Goal: Task Accomplishment & Management: Manage account settings

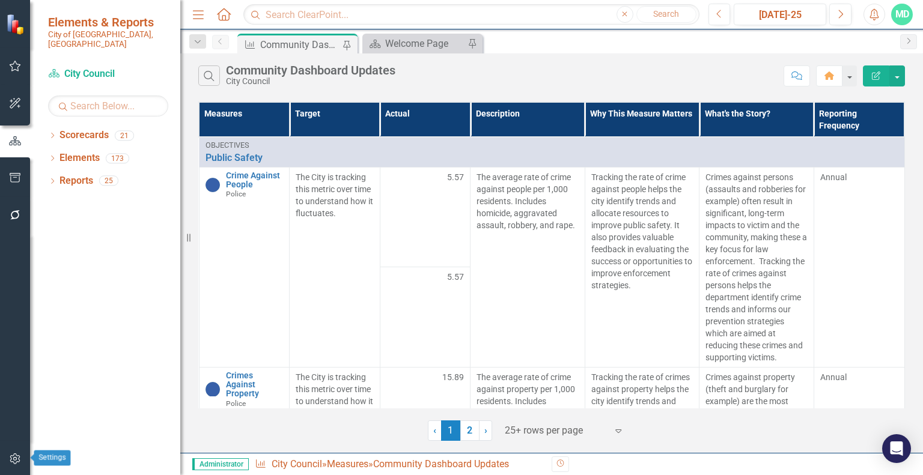
click at [17, 458] on icon "button" at bounding box center [15, 459] width 13 height 10
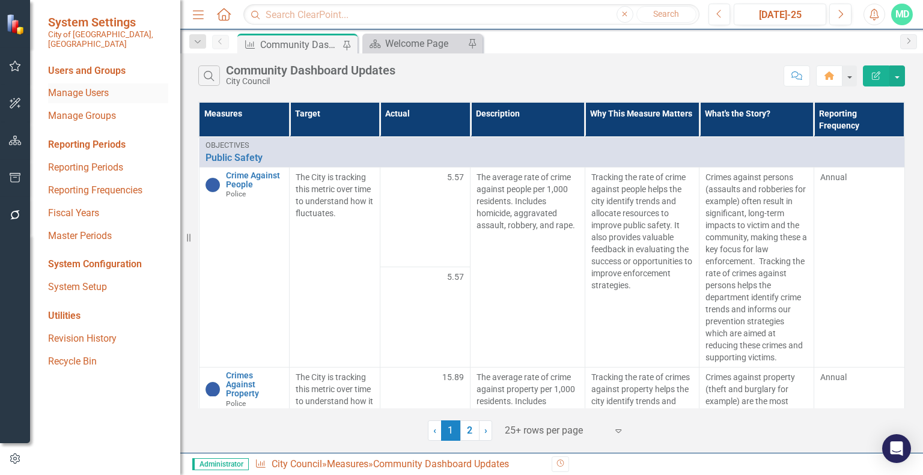
click at [82, 86] on link "Manage Users" at bounding box center [108, 93] width 120 height 14
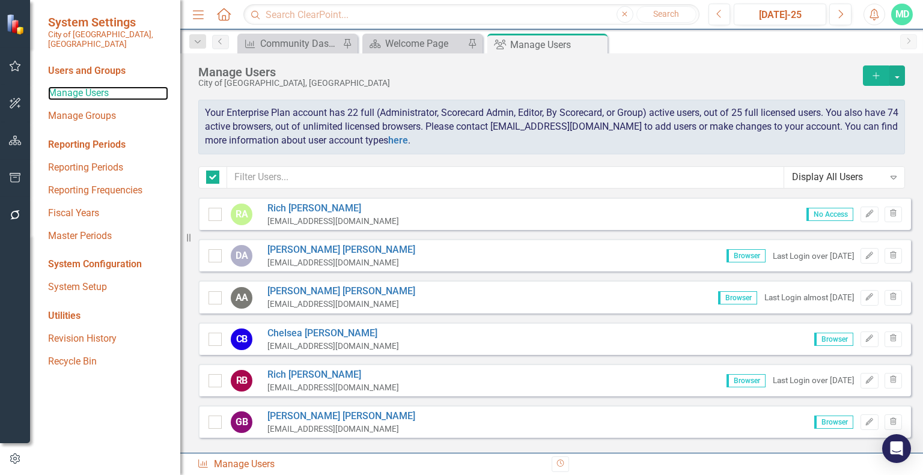
checkbox input "false"
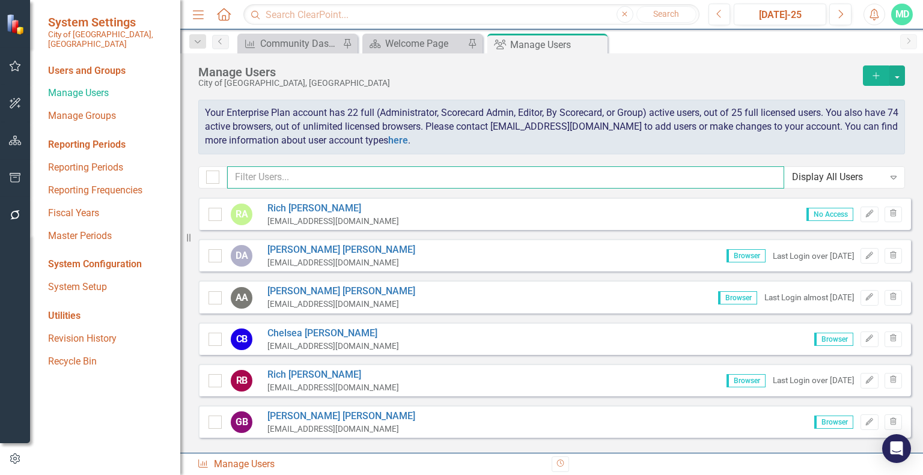
click at [318, 177] on input "text" at bounding box center [505, 177] width 557 height 22
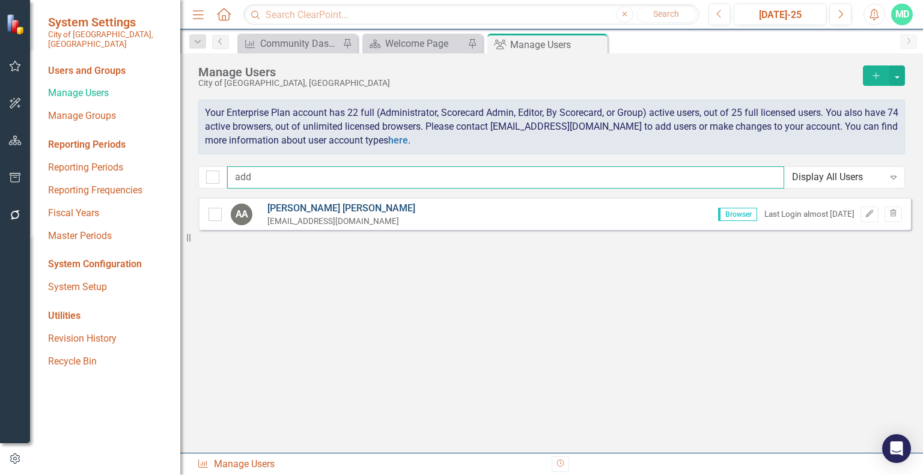
type input "add"
click at [322, 208] on link "[PERSON_NAME]" at bounding box center [341, 209] width 148 height 14
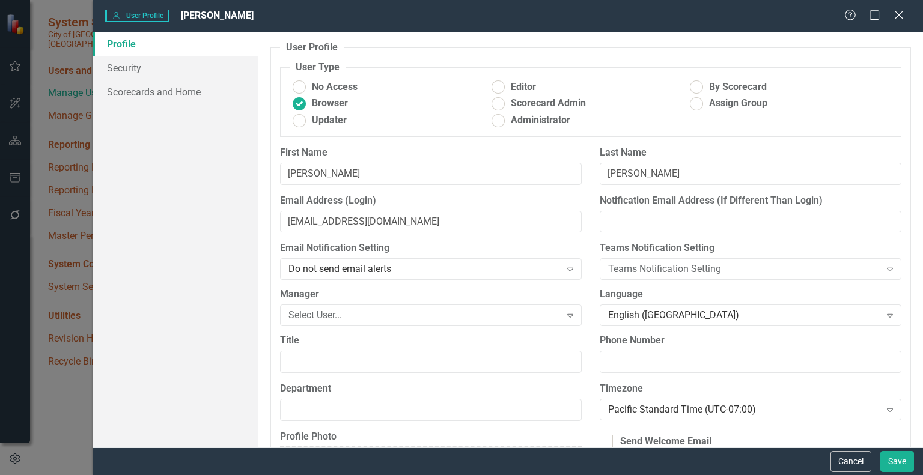
click at [851, 461] on button "Cancel" at bounding box center [850, 461] width 41 height 21
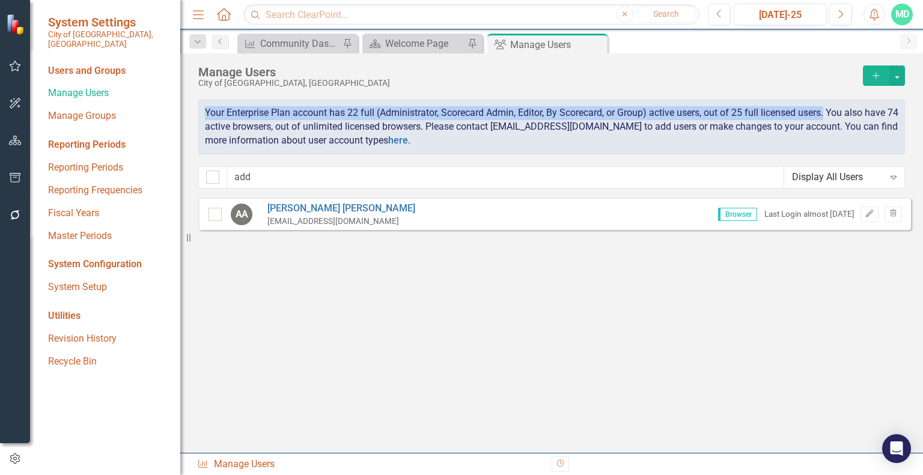
drag, startPoint x: 204, startPoint y: 112, endPoint x: 828, endPoint y: 112, distance: 623.4
click at [828, 111] on div "Your Enterprise Plan account has 22 full (Administrator, Scorecard Admin, Edito…" at bounding box center [551, 127] width 706 height 55
copy span "Your Enterprise Plan account has 22 full (Administrator, Scorecard Admin, Edito…"
click at [308, 208] on link "[PERSON_NAME]" at bounding box center [341, 209] width 148 height 14
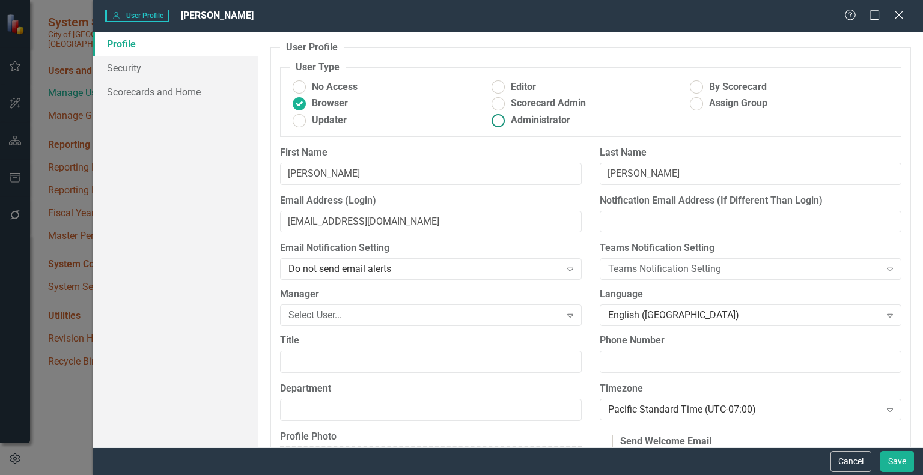
click at [497, 124] on ins at bounding box center [497, 120] width 19 height 19
click at [497, 124] on input "Administrator" at bounding box center [497, 120] width 19 height 19
radio input "true"
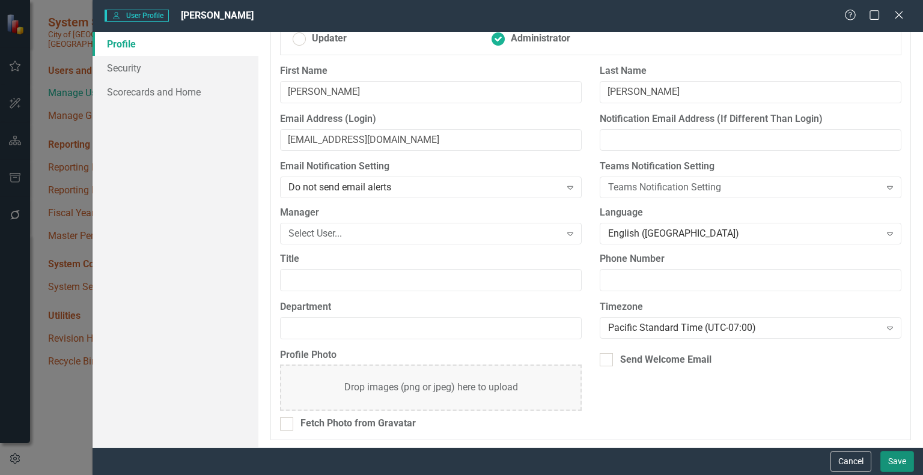
click at [896, 461] on button "Save" at bounding box center [897, 461] width 34 height 21
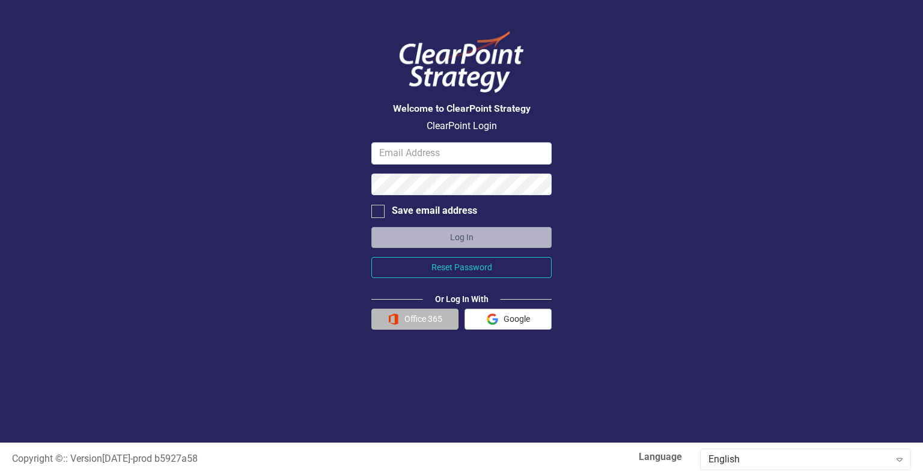
click at [426, 317] on button "Office 365" at bounding box center [414, 319] width 87 height 21
